Goal: Task Accomplishment & Management: Use online tool/utility

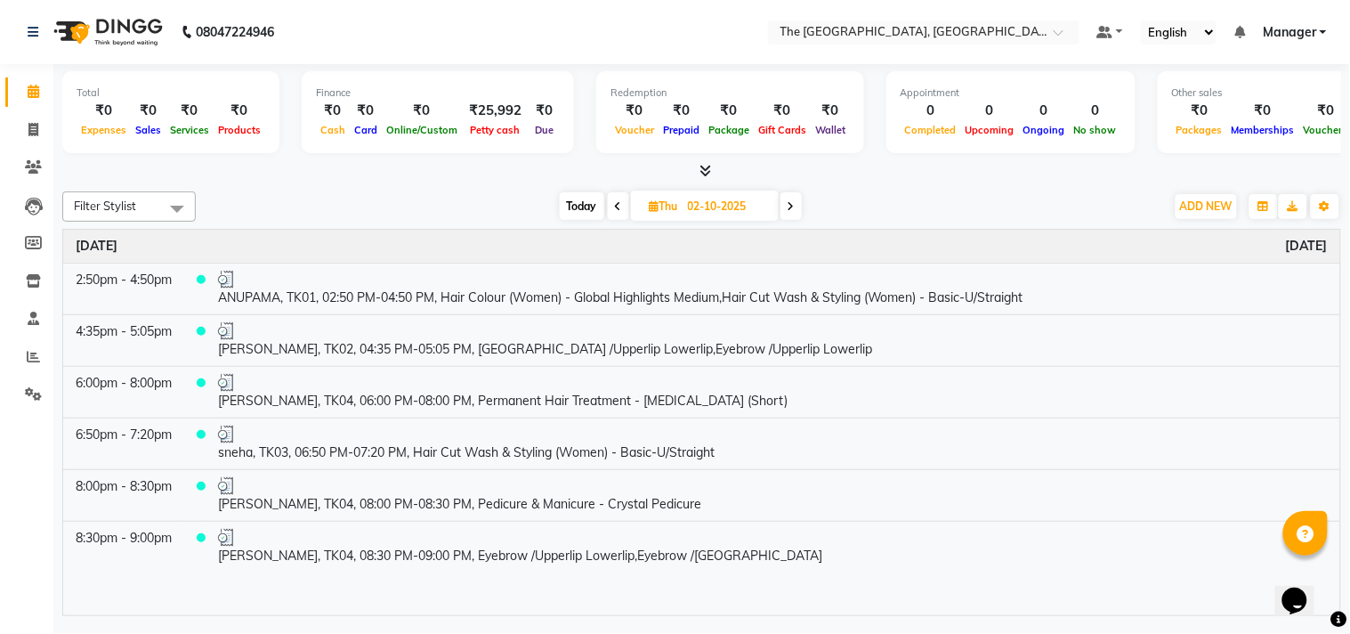
click at [580, 210] on span "Today" at bounding box center [582, 206] width 45 height 28
type input "04-10-2025"
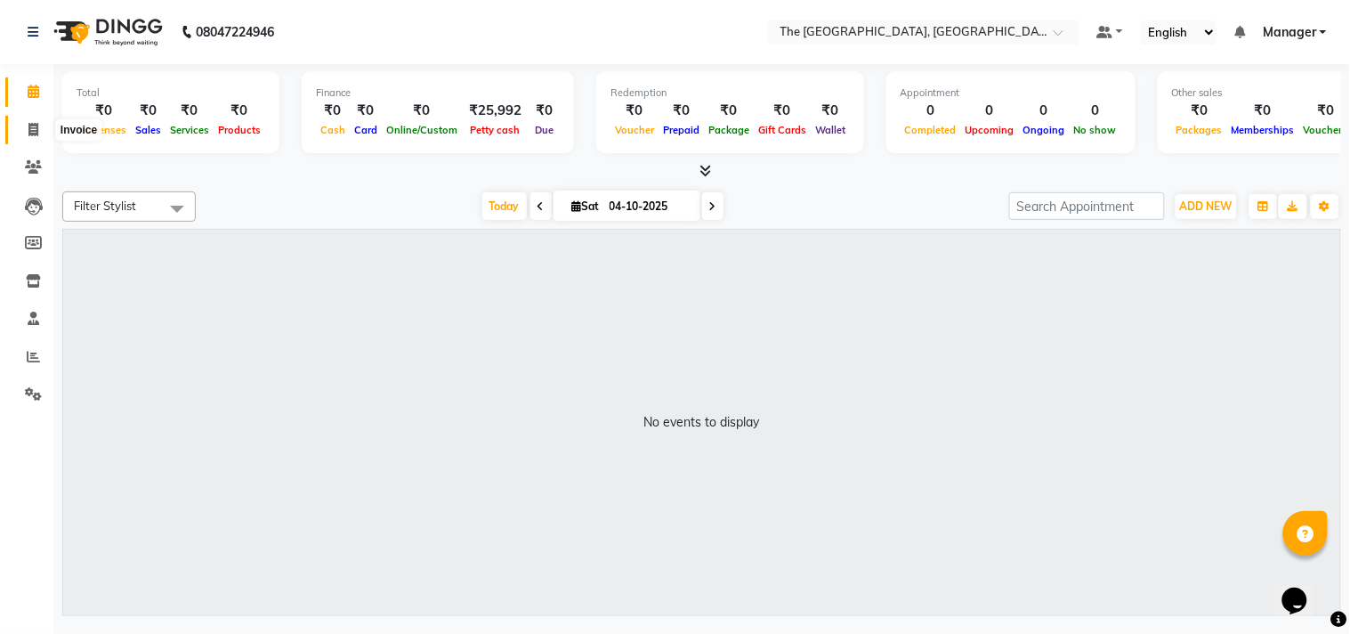
click at [23, 132] on span at bounding box center [33, 130] width 31 height 20
select select "7501"
select select "service"
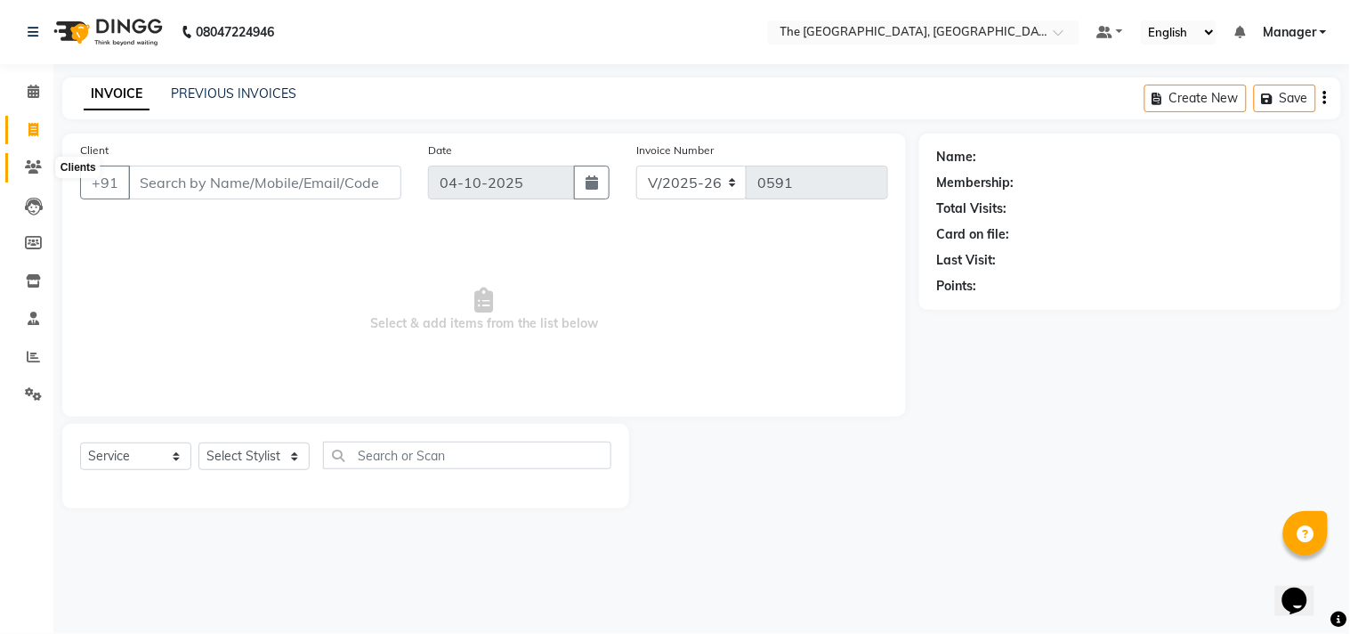
click at [36, 169] on icon at bounding box center [33, 166] width 17 height 13
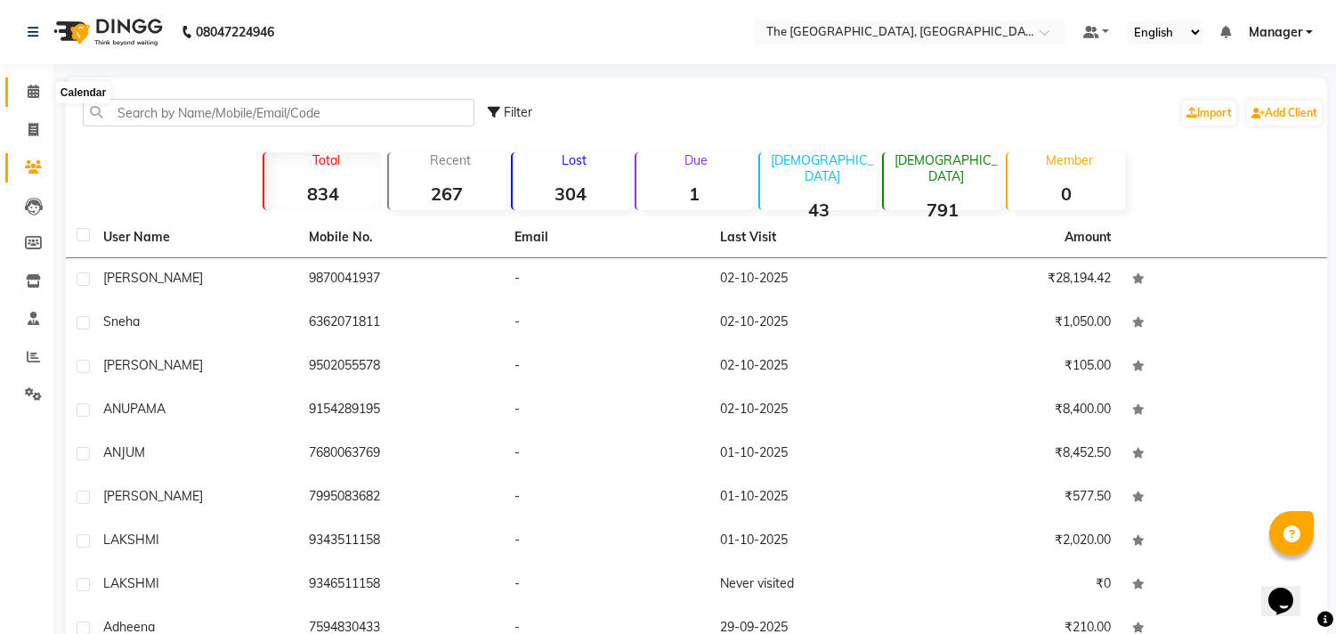
click at [21, 82] on span at bounding box center [33, 92] width 31 height 20
